Goal: Find specific page/section: Find specific page/section

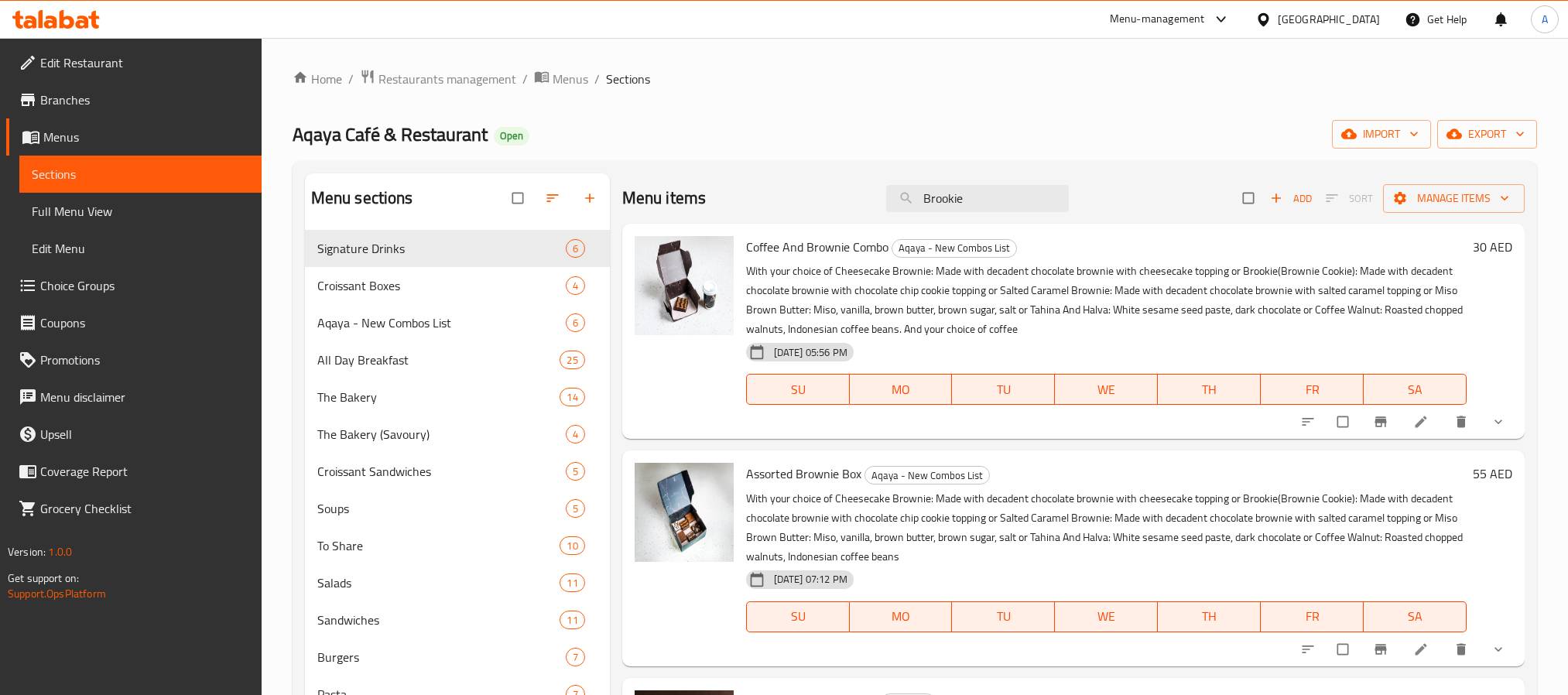
scroll to position [378, 0]
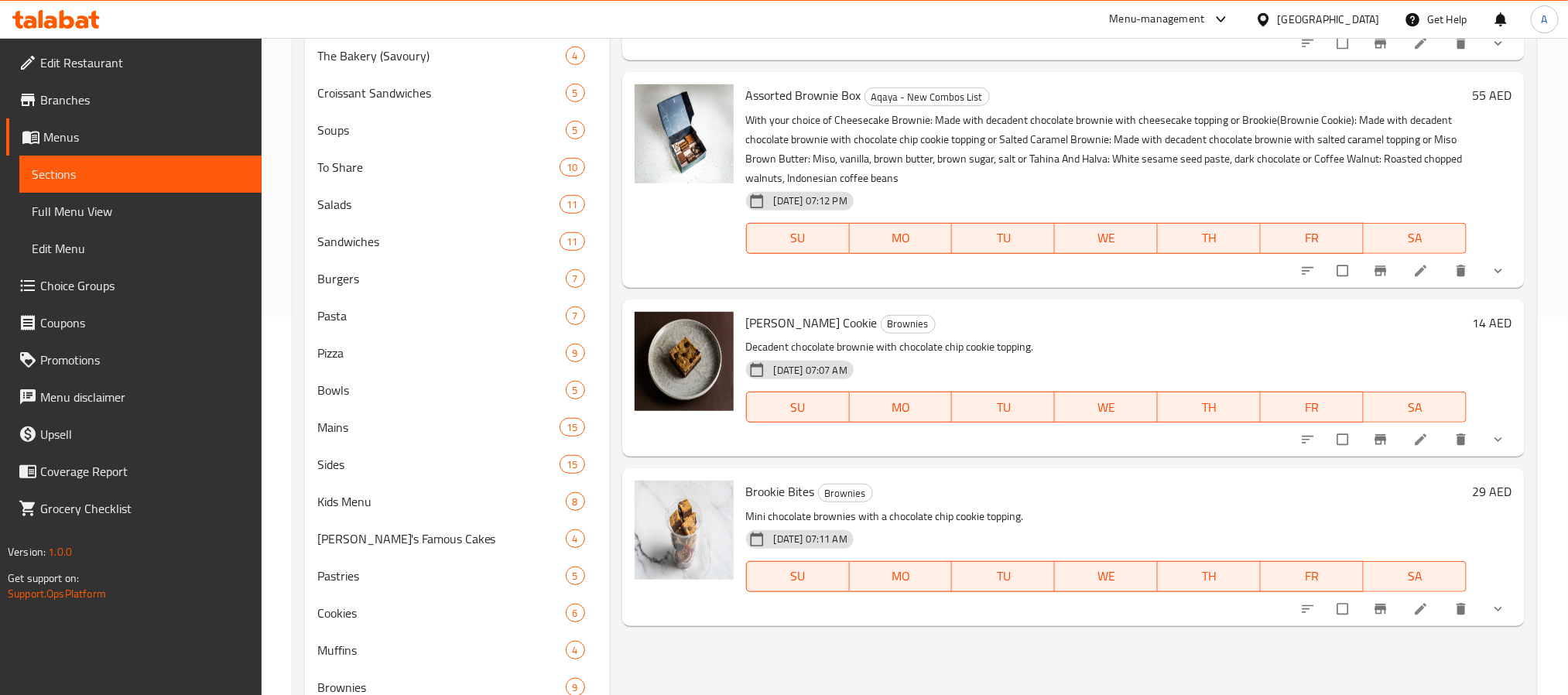
click at [1333, 16] on div "[GEOGRAPHIC_DATA]" at bounding box center [1328, 19] width 102 height 17
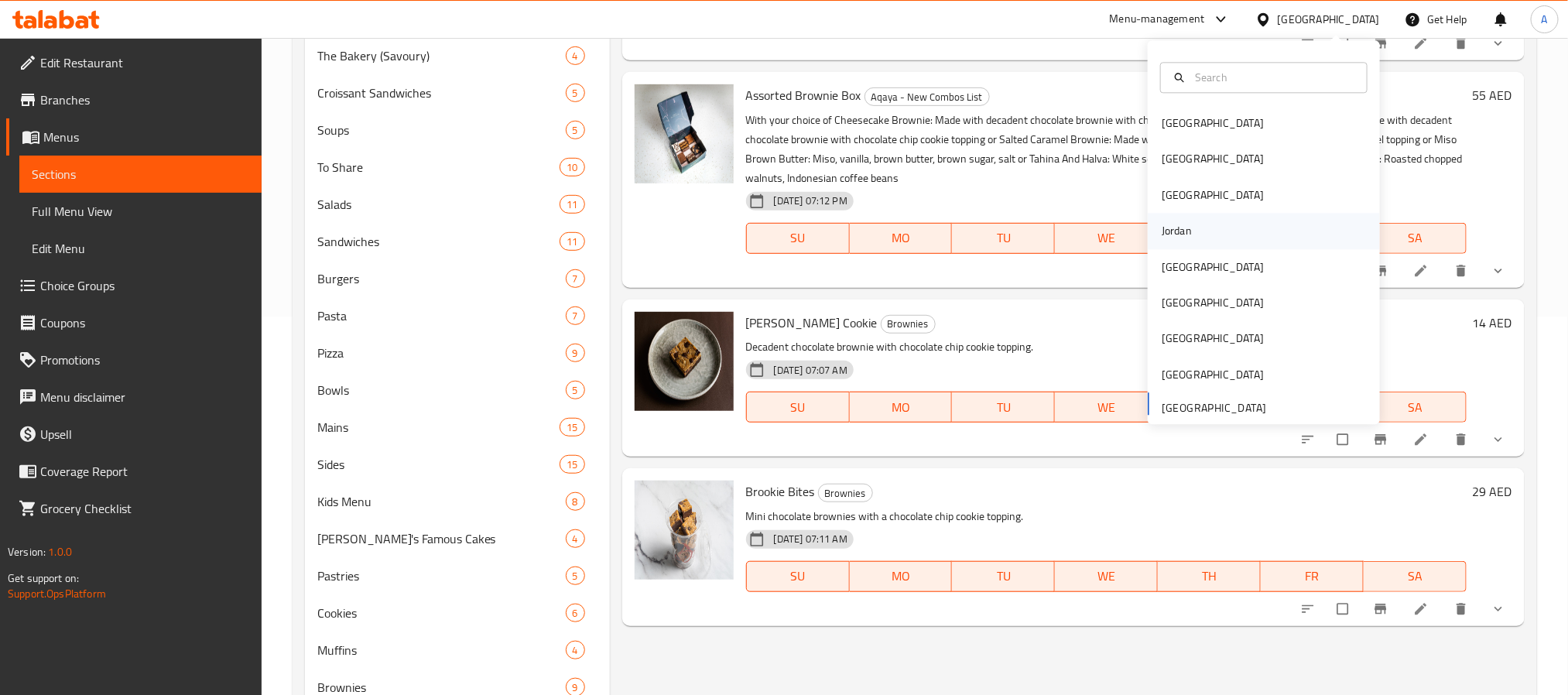
click at [1192, 235] on div "Jordan" at bounding box center [1264, 231] width 232 height 36
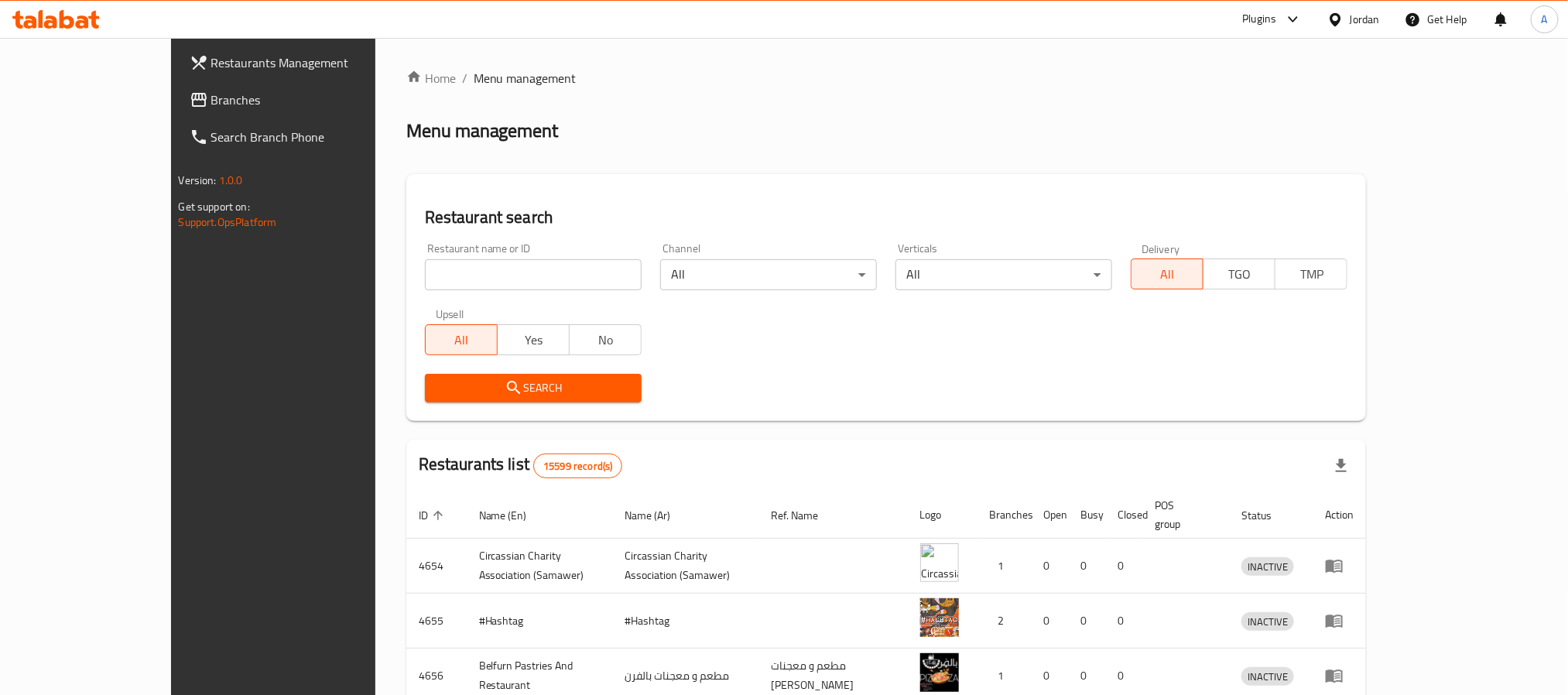
click at [462, 302] on div "Upsell All Yes No" at bounding box center [533, 332] width 236 height 65
click at [463, 282] on input "search" at bounding box center [533, 275] width 217 height 31
type input "s"
type input "["
click button "Search" at bounding box center [533, 388] width 217 height 29
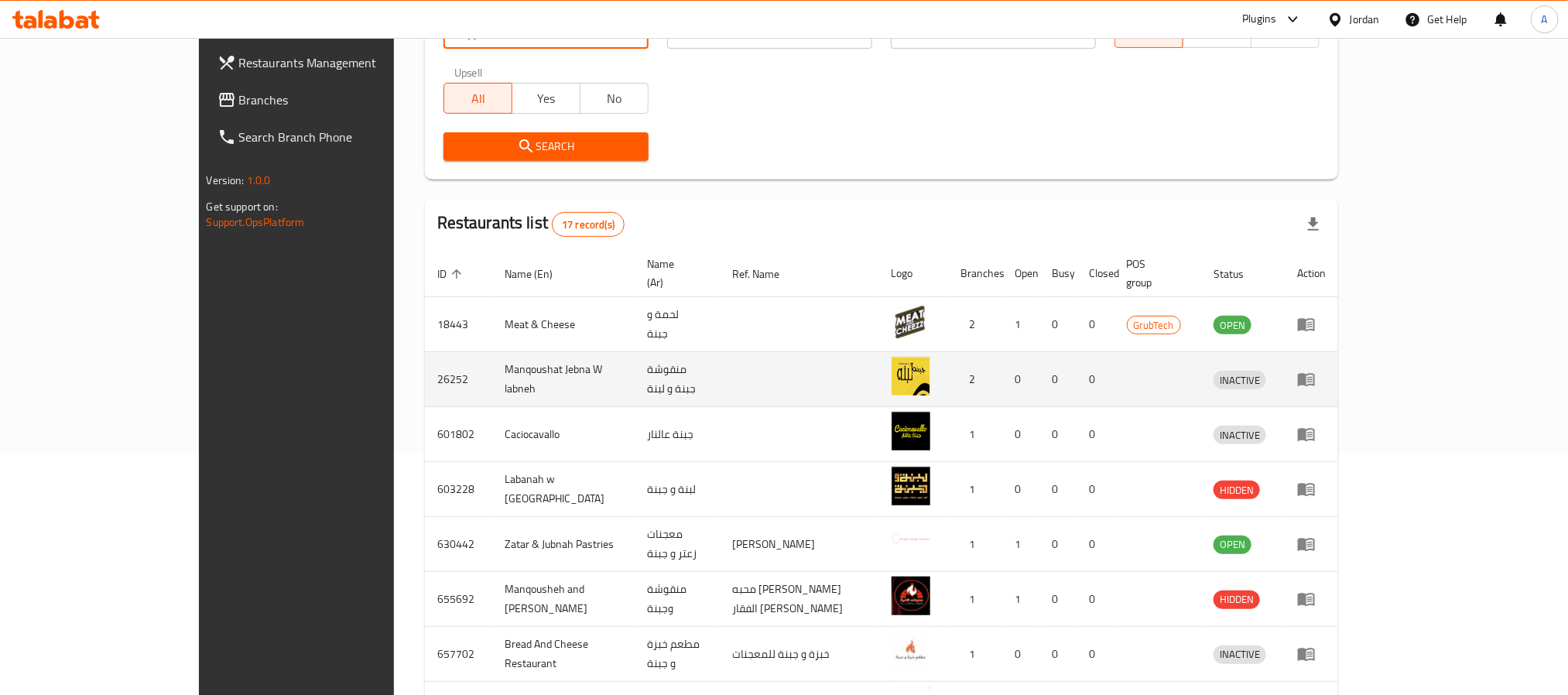
scroll to position [235, 0]
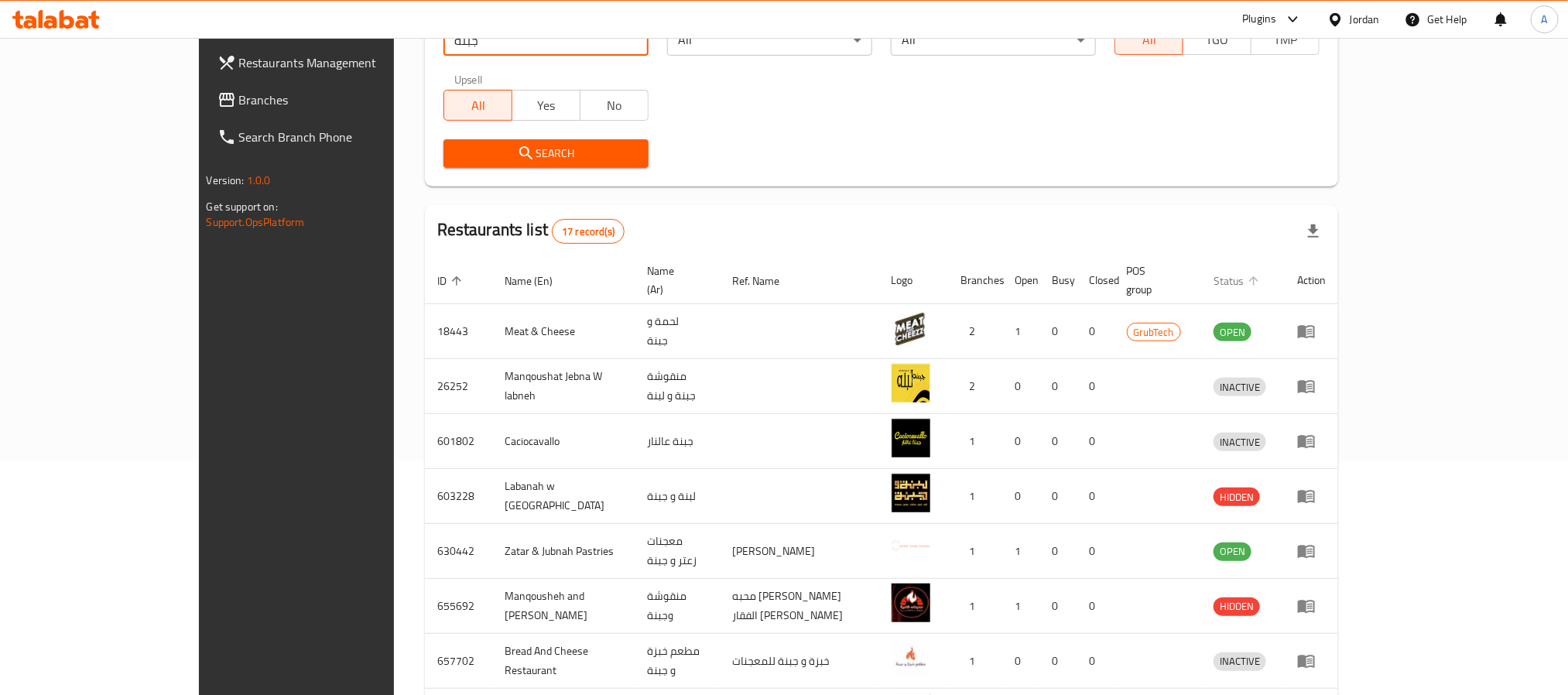
click at [1264, 277] on span "Status" at bounding box center [1239, 280] width 51 height 19
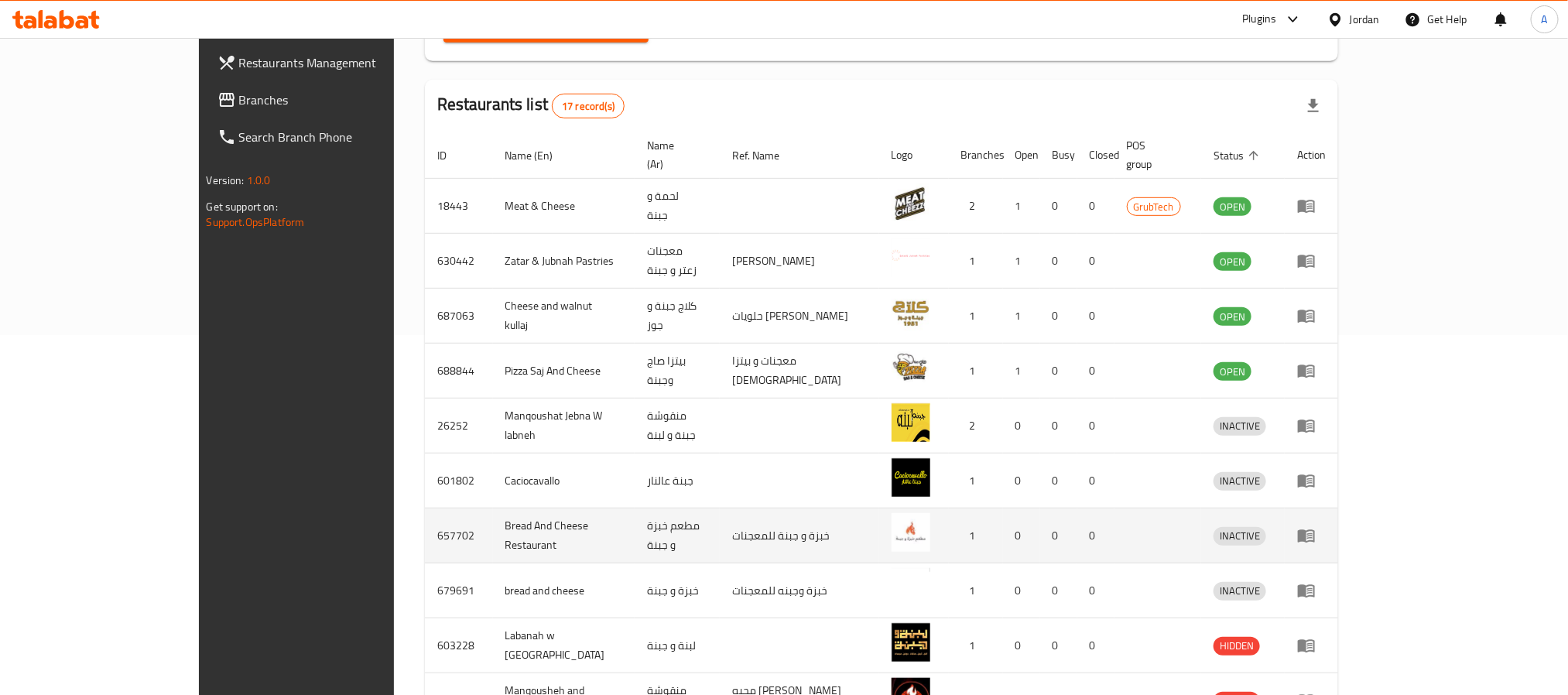
scroll to position [467, 0]
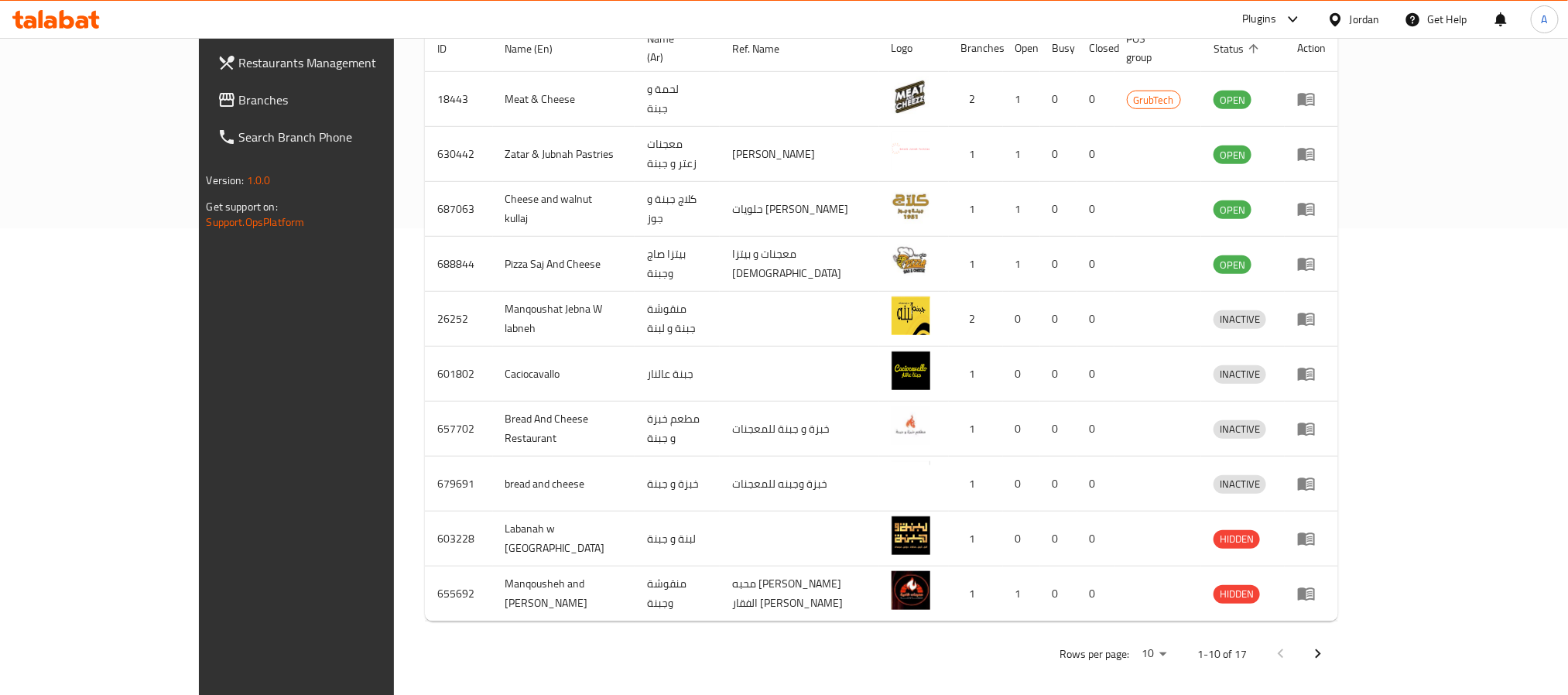
click at [1335, 636] on div "Rows per page: 10 1-10 of 17" at bounding box center [882, 653] width 914 height 40
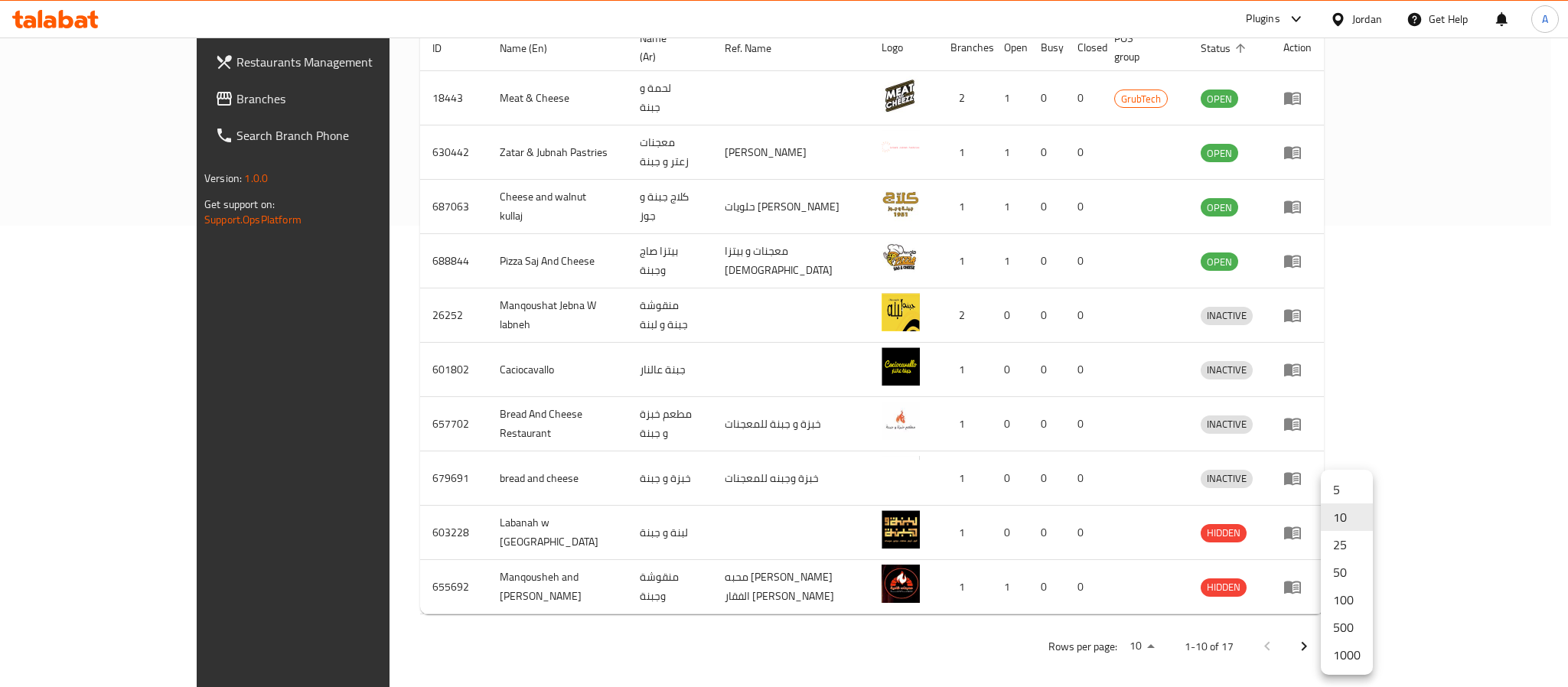
click at [1354, 619] on li "500" at bounding box center [1346, 627] width 52 height 27
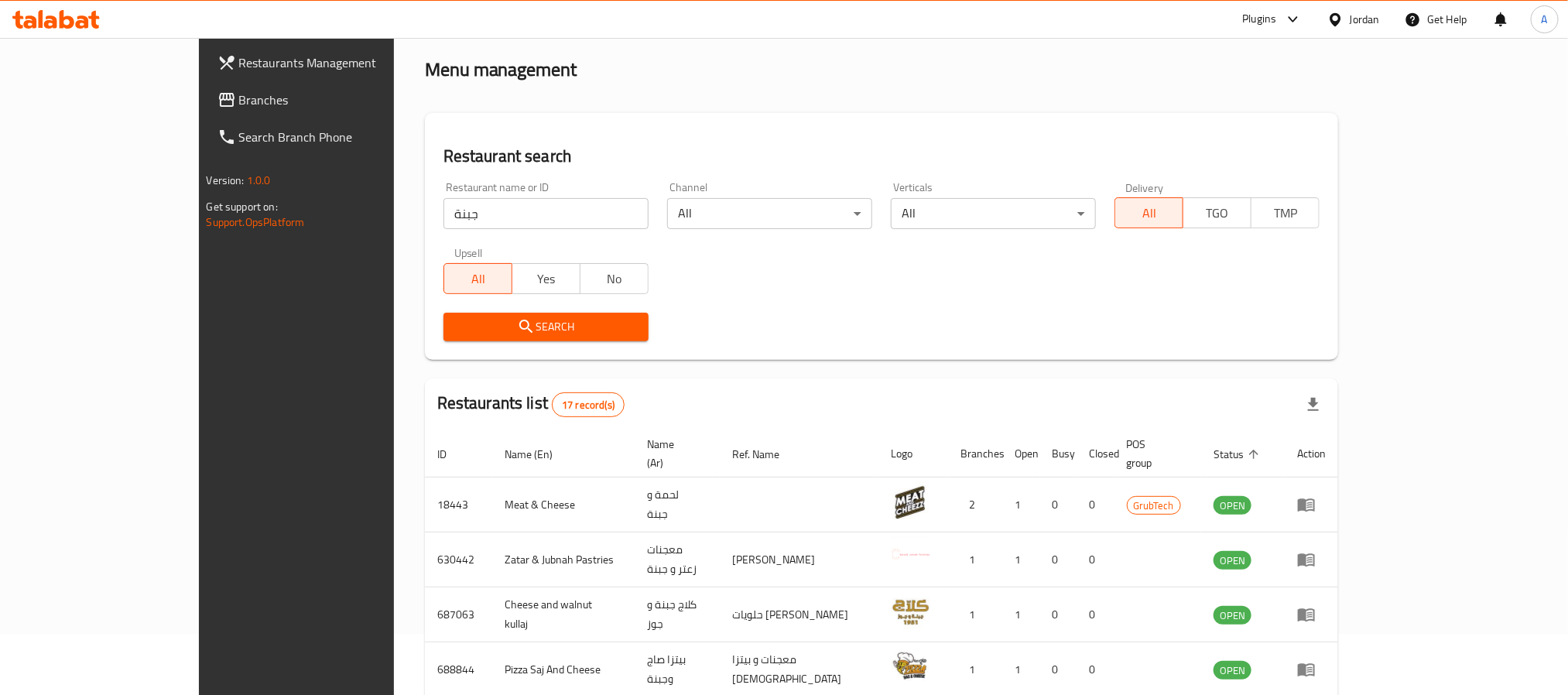
scroll to position [44, 0]
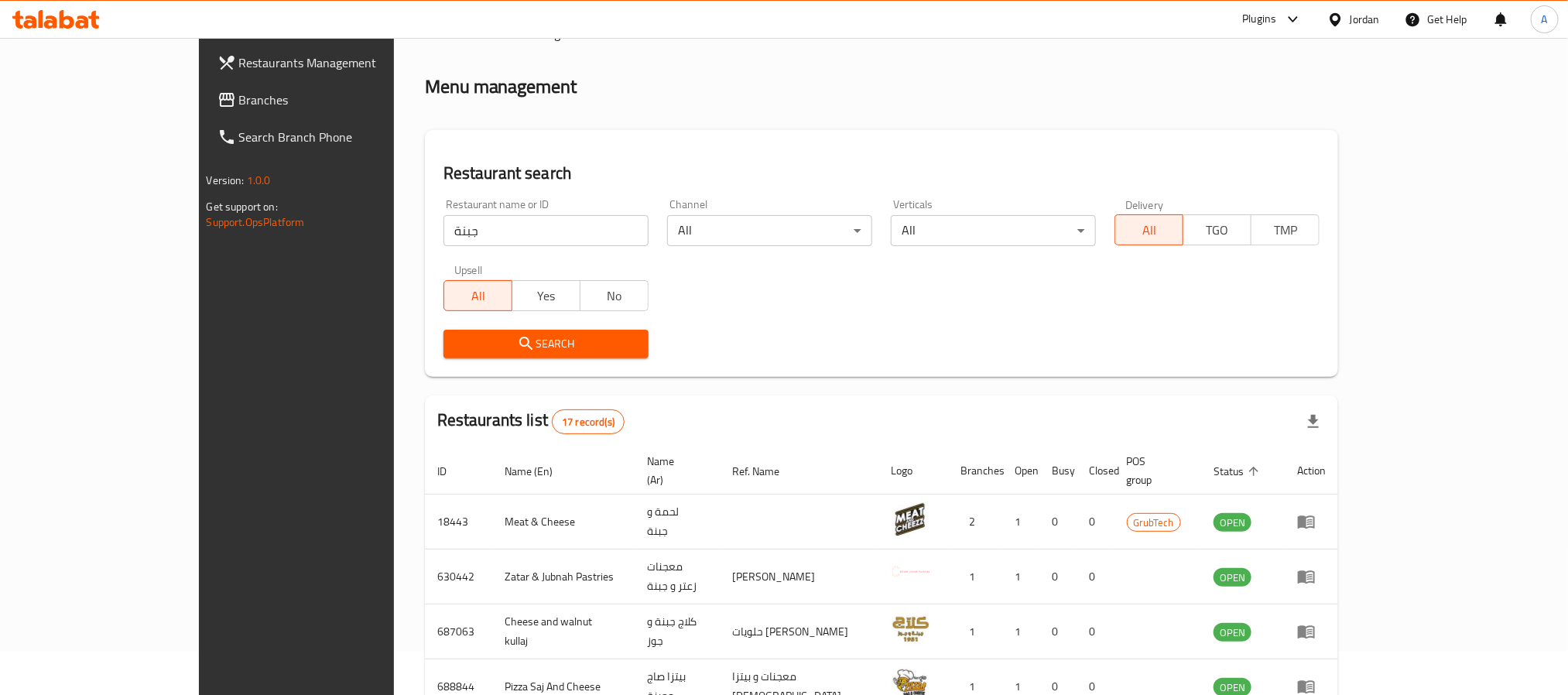
click at [443, 223] on input "جبنة" at bounding box center [546, 231] width 205 height 31
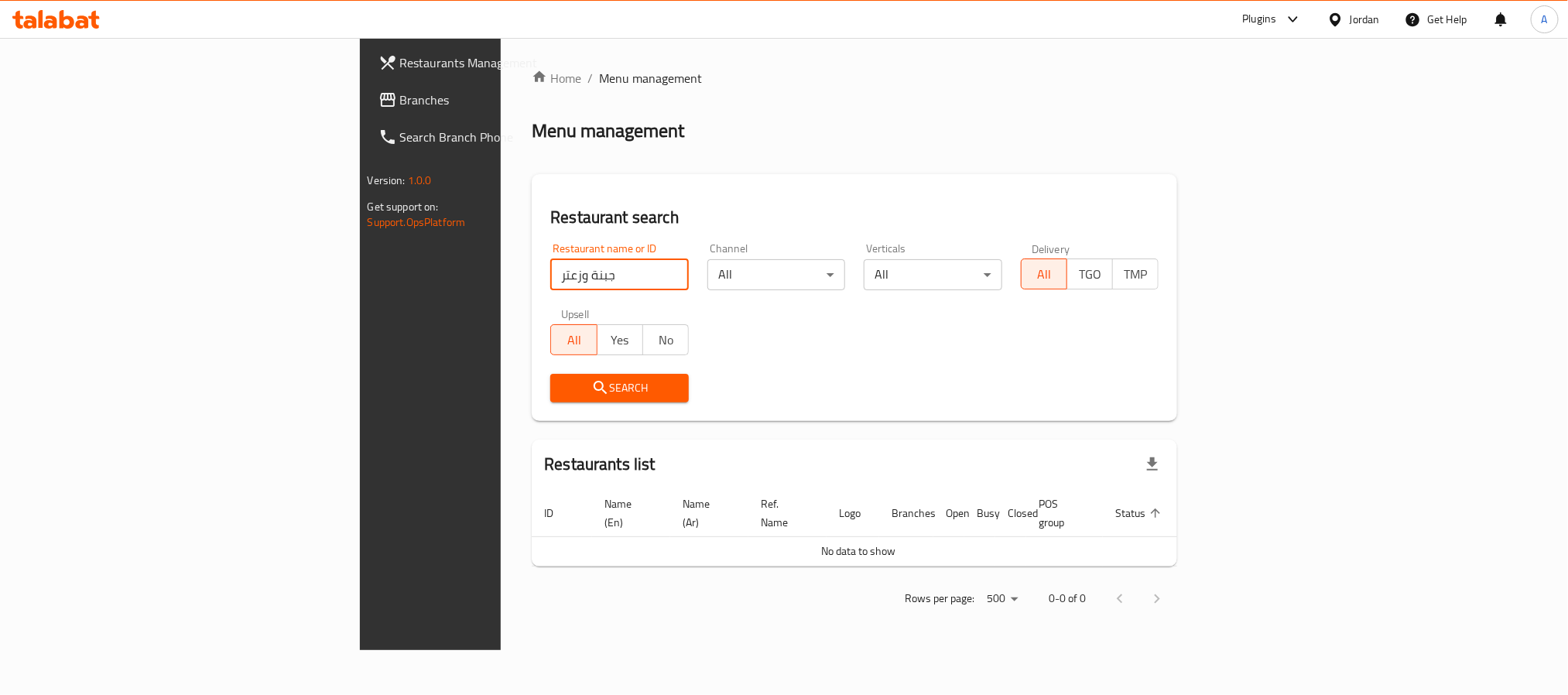
scroll to position [0, 0]
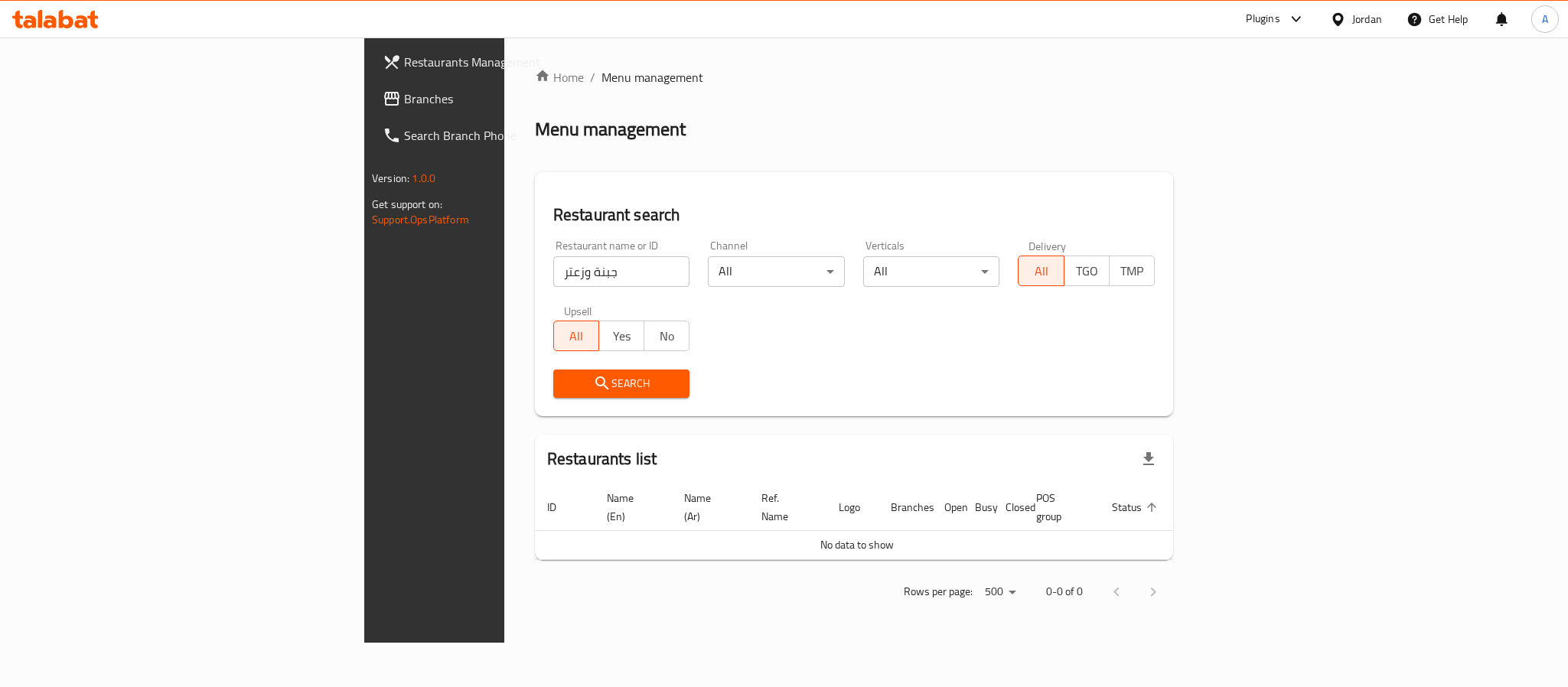
drag, startPoint x: 343, startPoint y: 271, endPoint x: 345, endPoint y: 282, distance: 11.2
click at [554, 271] on input "جبنة وزعتر" at bounding box center [622, 271] width 137 height 31
click button "Search" at bounding box center [622, 383] width 137 height 28
drag, startPoint x: 349, startPoint y: 276, endPoint x: 150, endPoint y: 273, distance: 199.0
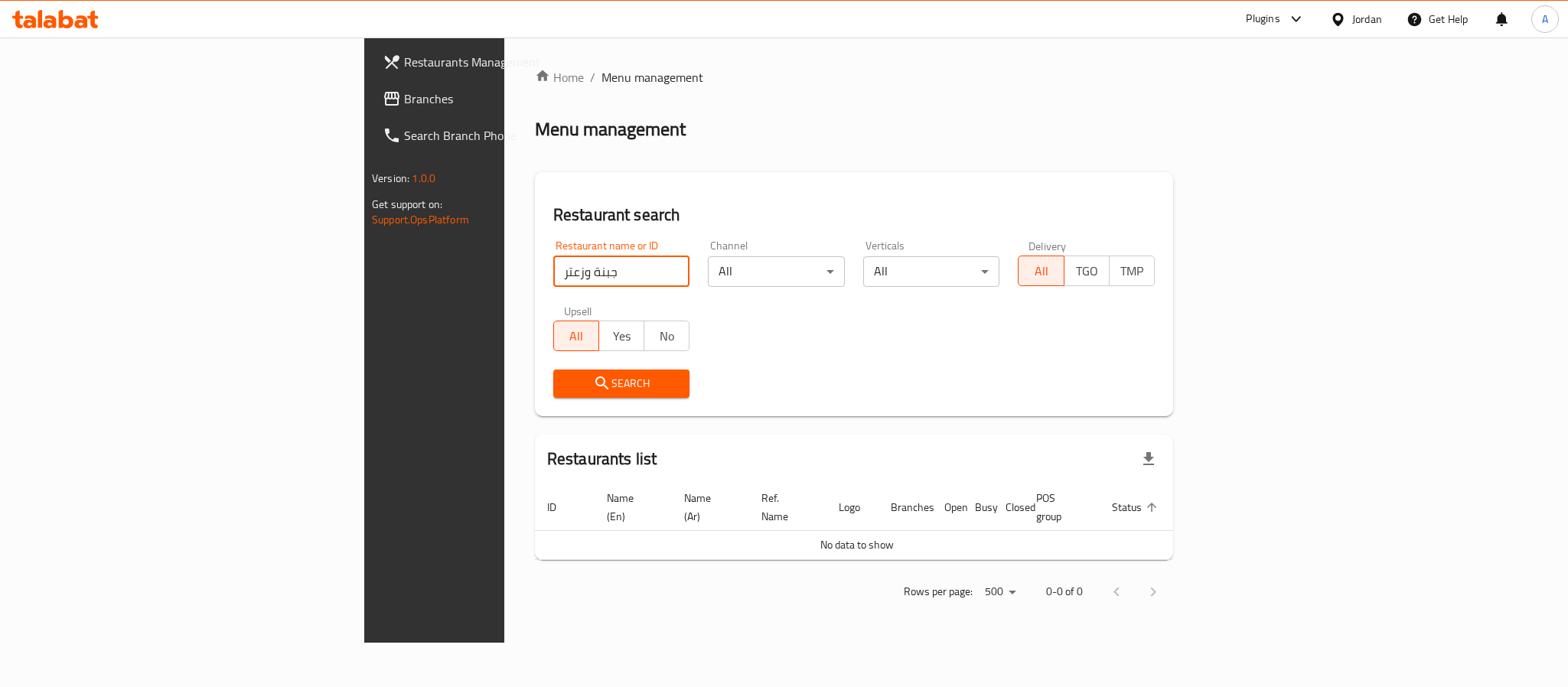
click at [364, 275] on div "Restaurants Management Branches Search Branch Phone Version: 1.0.0 Get support …" at bounding box center [784, 340] width 840 height 605
type input "جبنة"
click button "Search" at bounding box center [622, 383] width 137 height 28
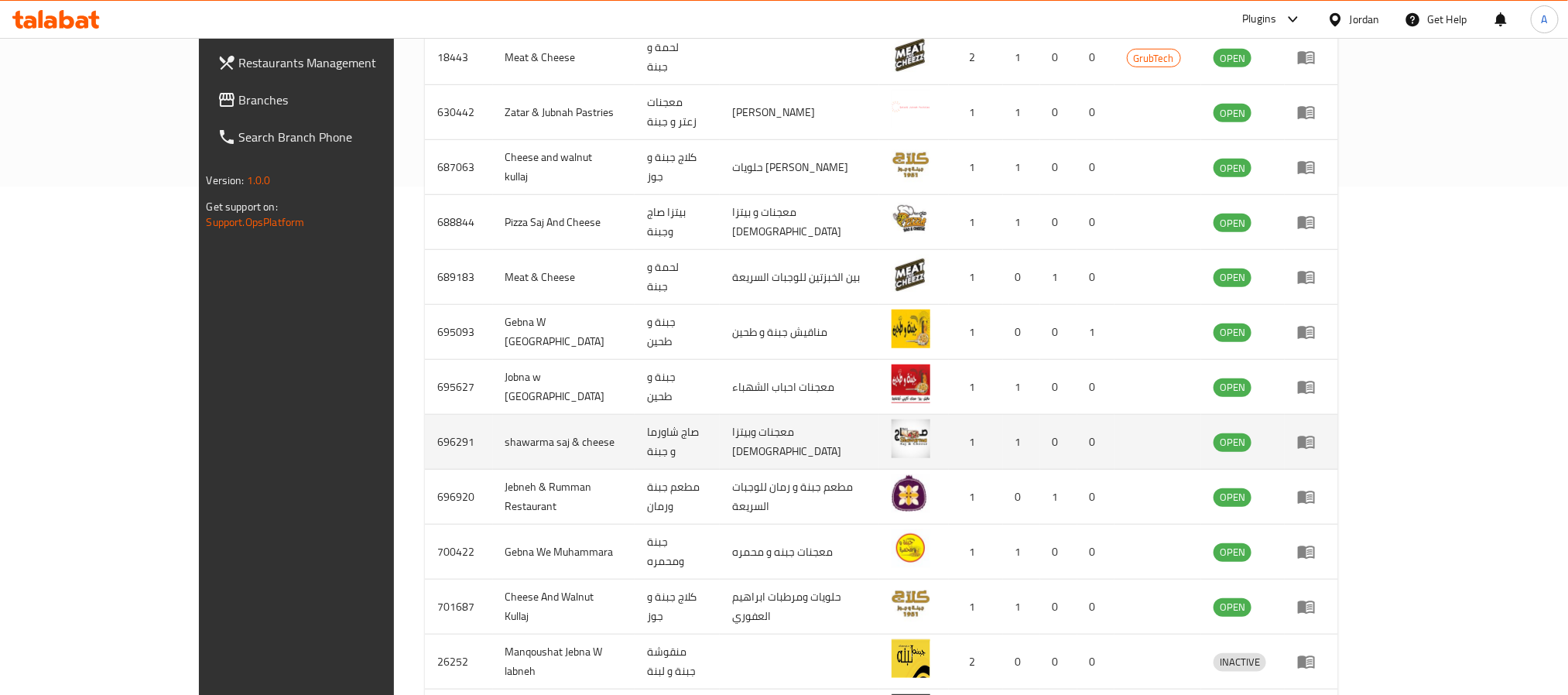
scroll to position [161, 0]
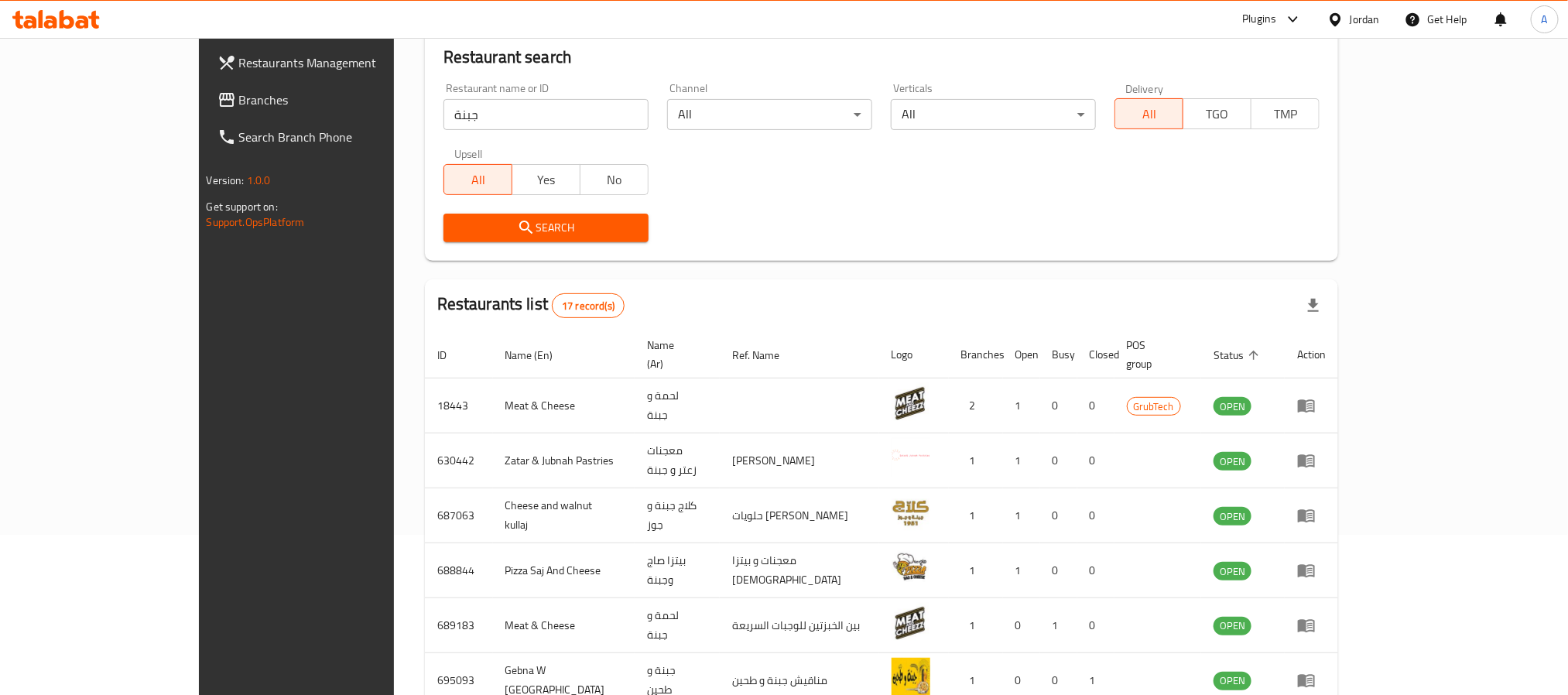
drag, startPoint x: 94, startPoint y: 104, endPoint x: 22, endPoint y: 125, distance: 75.0
click at [239, 104] on span "Branches" at bounding box center [343, 99] width 209 height 19
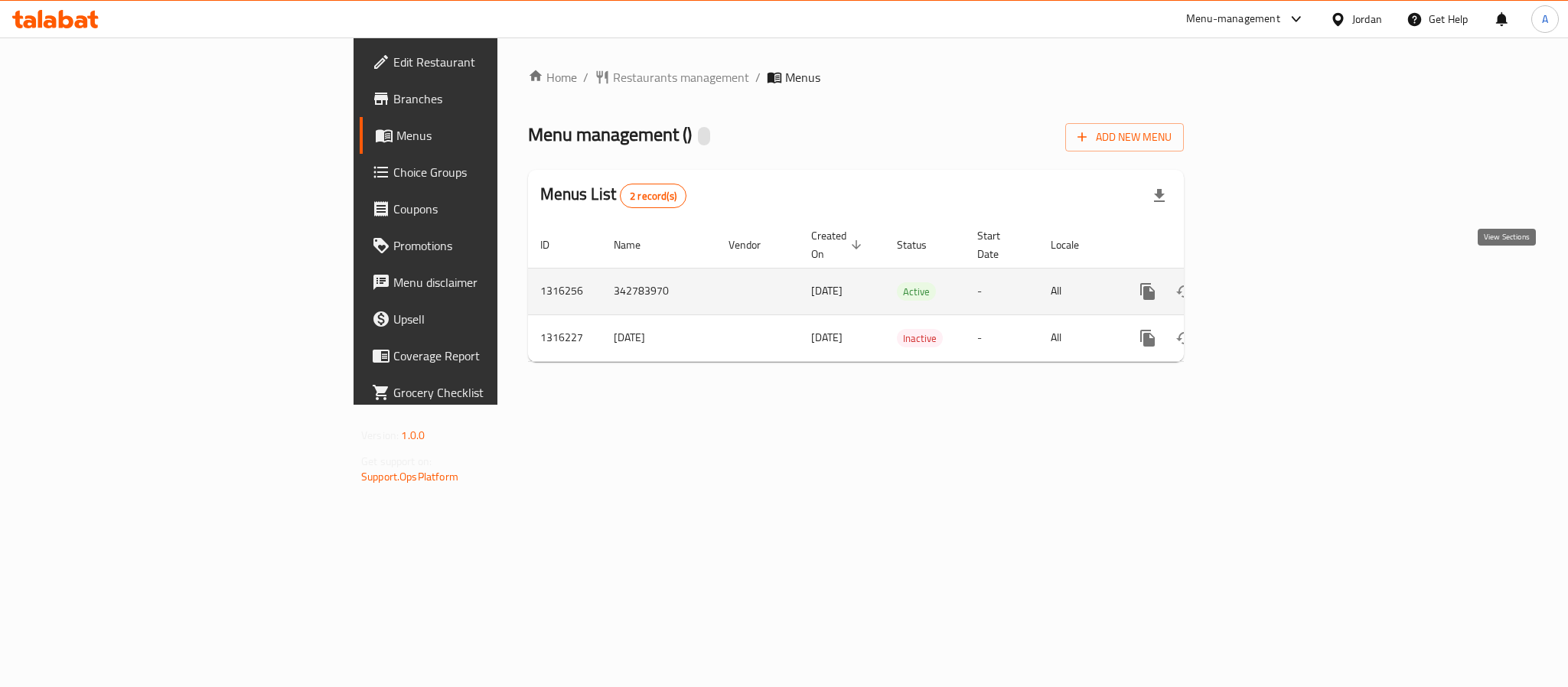
click at [1276, 273] on link "enhanced table" at bounding box center [1259, 292] width 37 height 37
